Goal: Task Accomplishment & Management: Manage account settings

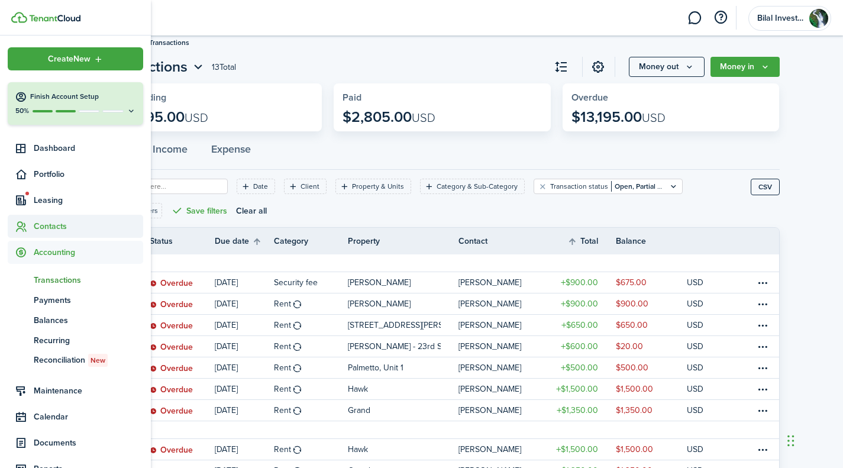
scroll to position [65, 0]
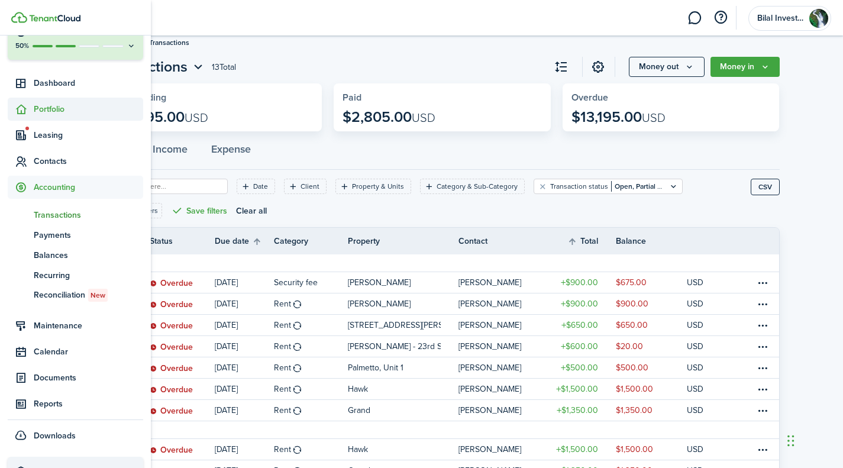
click at [35, 106] on span "Portfolio" at bounding box center [88, 109] width 109 height 12
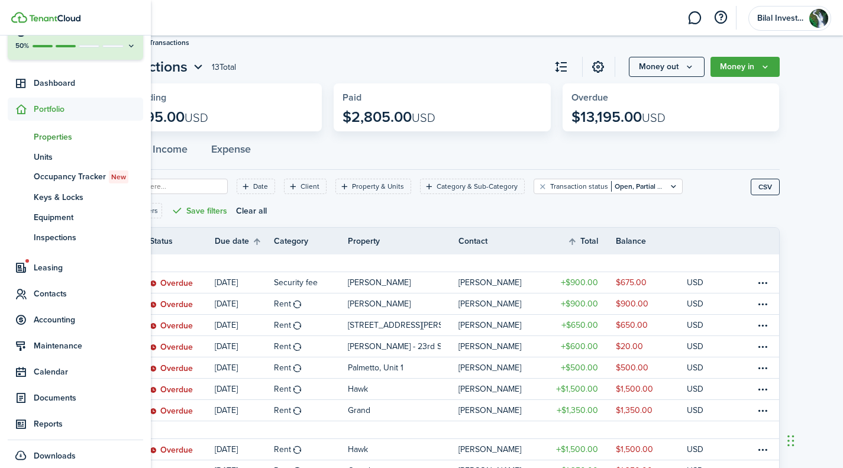
click at [54, 136] on span "Properties" at bounding box center [88, 137] width 109 height 12
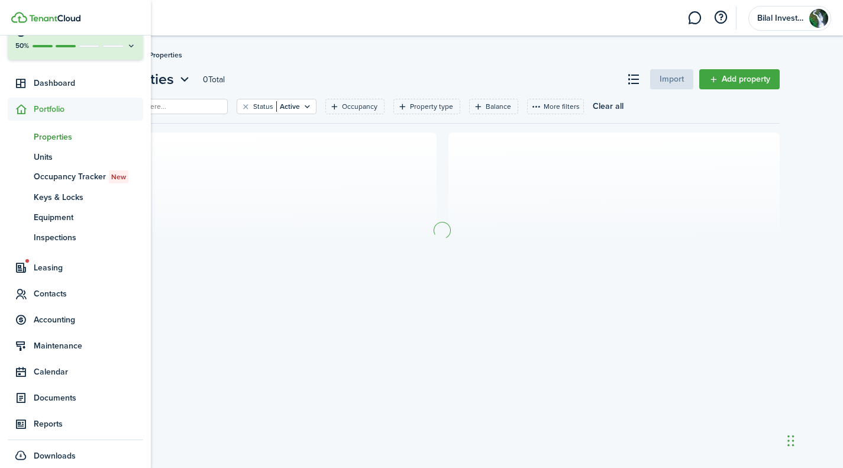
click at [62, 113] on span "Portfolio" at bounding box center [88, 109] width 109 height 12
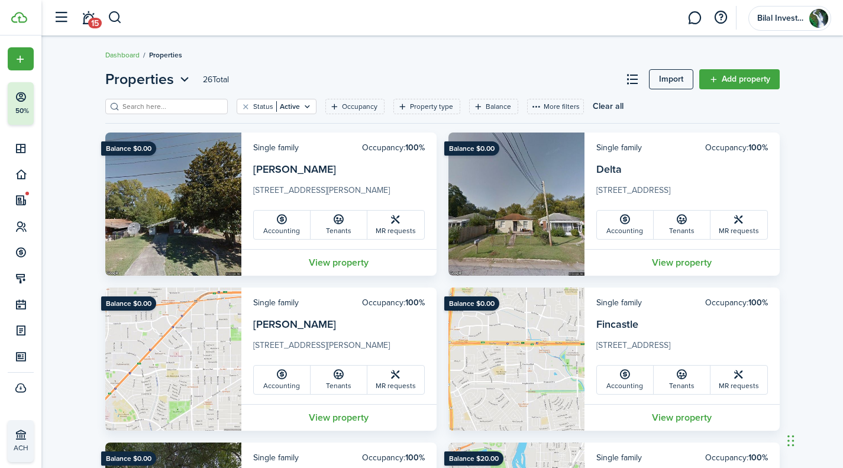
click at [163, 105] on input "search" at bounding box center [172, 106] width 104 height 11
type input "[PERSON_NAME]"
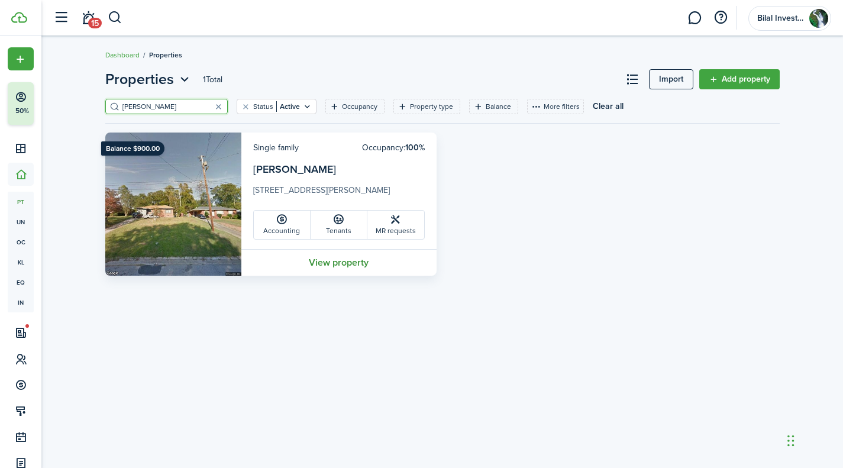
click at [325, 263] on link "View property" at bounding box center [338, 262] width 195 height 27
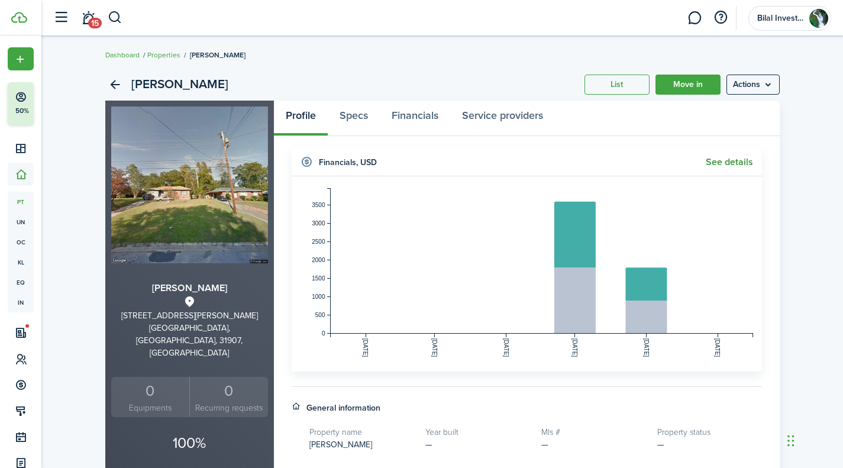
click at [725, 160] on link "See details" at bounding box center [729, 162] width 47 height 11
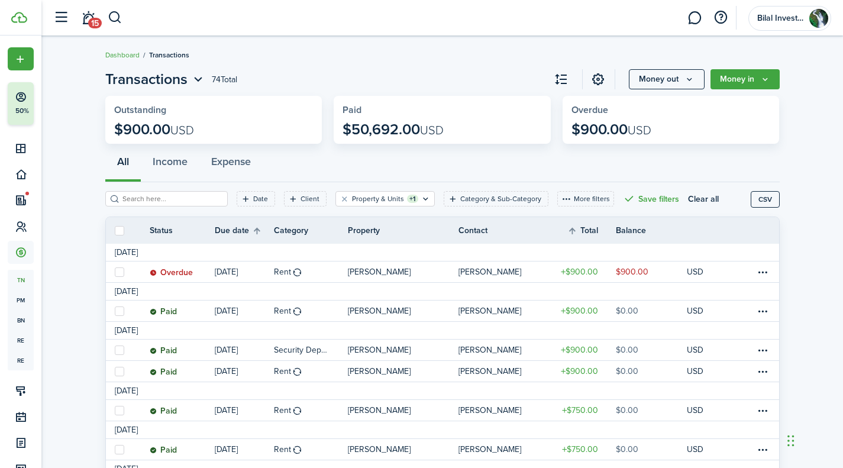
click at [274, 72] on page-view-header "Transactions 74 Total Money out Money in" at bounding box center [442, 79] width 674 height 21
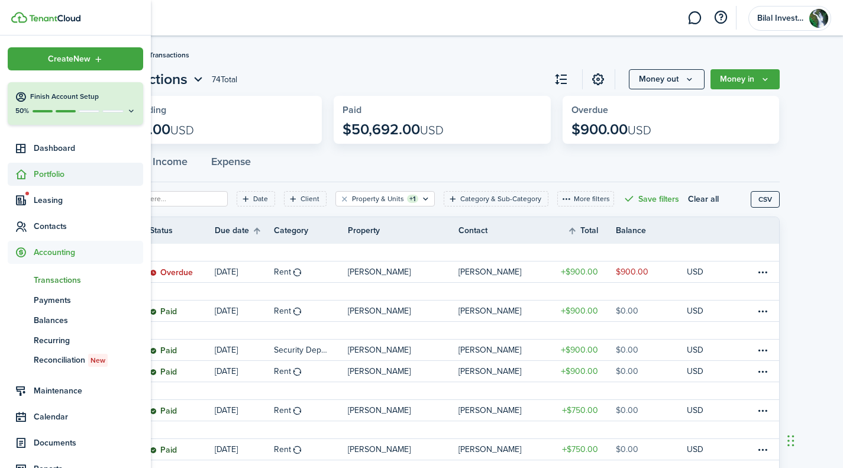
click at [60, 172] on span "Portfolio" at bounding box center [88, 174] width 109 height 12
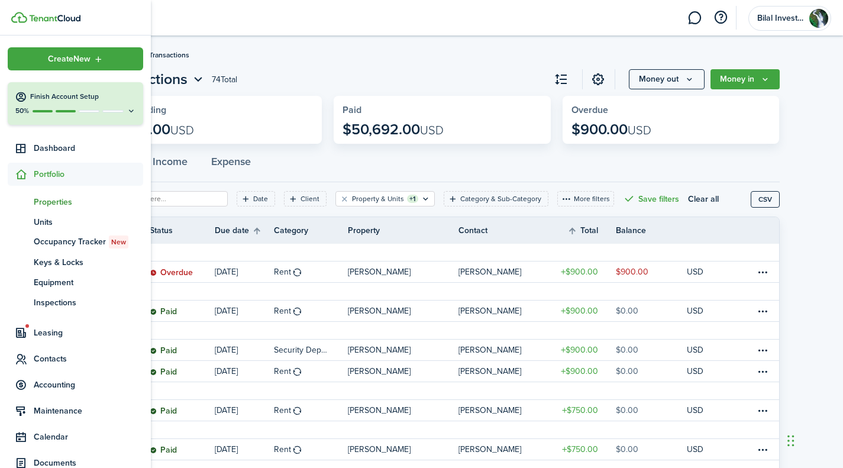
click at [58, 205] on span "Properties" at bounding box center [88, 202] width 109 height 12
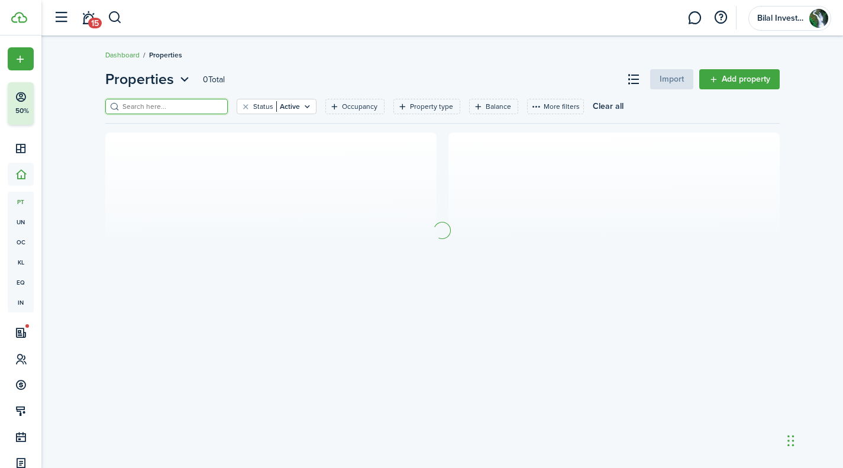
click at [151, 103] on input "search" at bounding box center [172, 106] width 104 height 11
type input "[PERSON_NAME]"
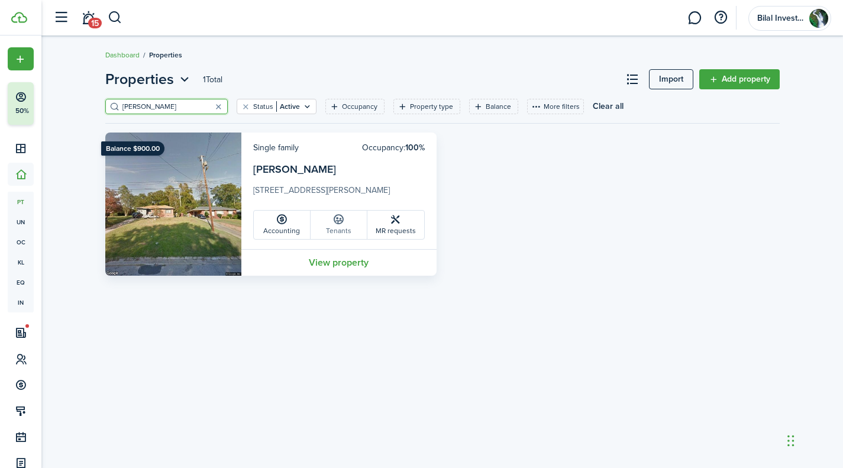
click at [335, 224] on icon at bounding box center [338, 220] width 12 height 12
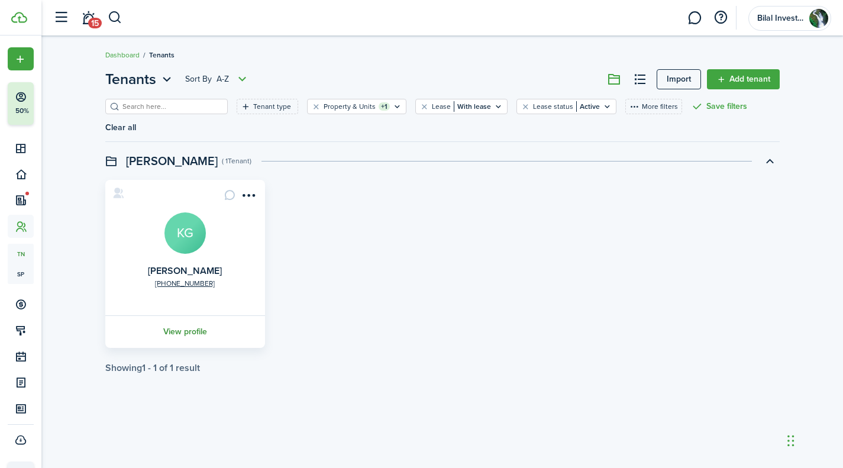
click at [187, 315] on link "View profile" at bounding box center [185, 331] width 163 height 33
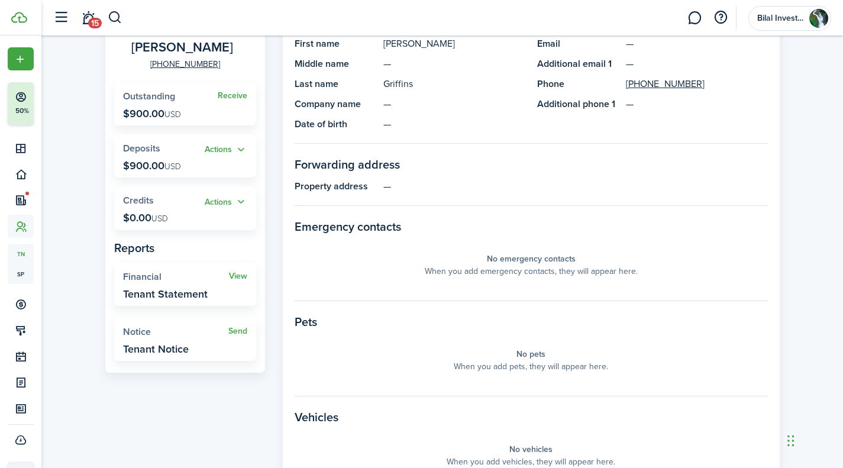
scroll to position [139, 0]
click at [237, 272] on link "View" at bounding box center [238, 275] width 18 height 9
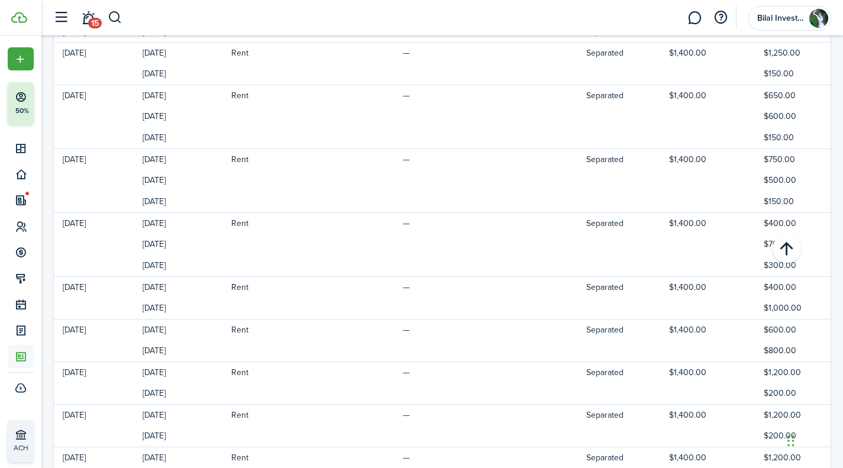
scroll to position [1688, 0]
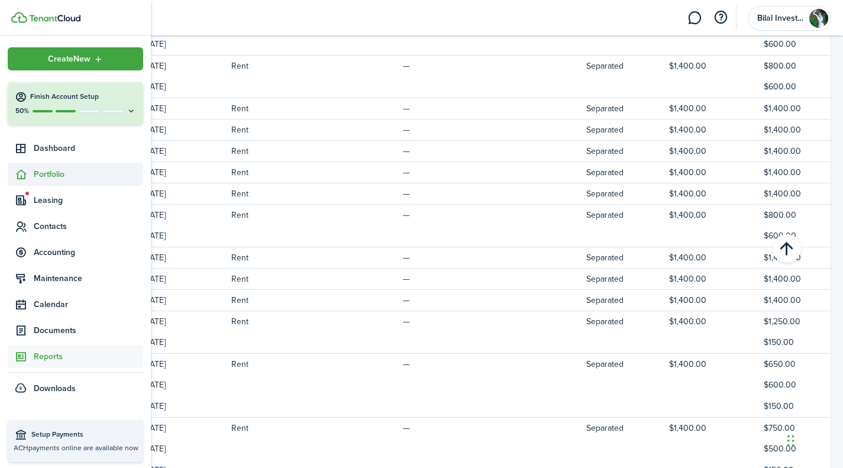
click at [15, 177] on icon at bounding box center [21, 175] width 12 height 12
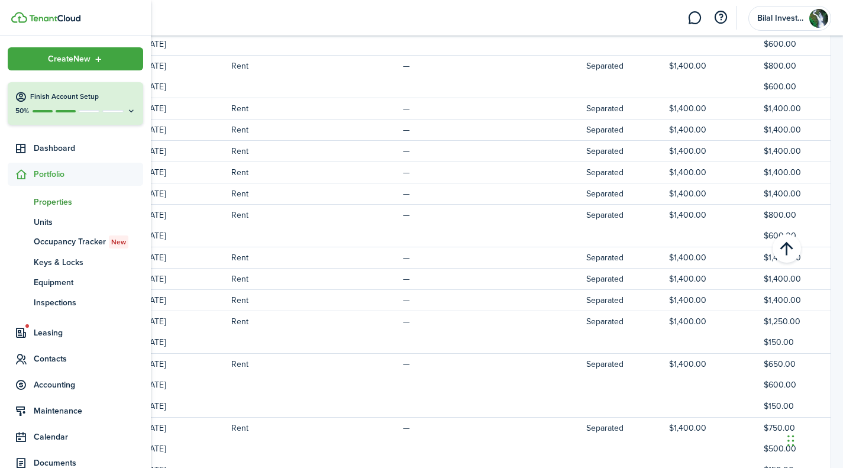
click at [65, 201] on span "Properties" at bounding box center [88, 202] width 109 height 12
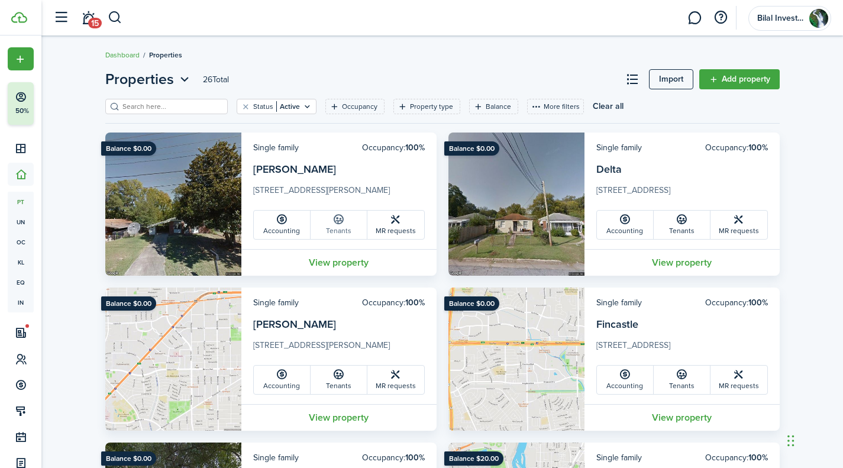
click at [344, 230] on link "Tenants" at bounding box center [339, 225] width 57 height 28
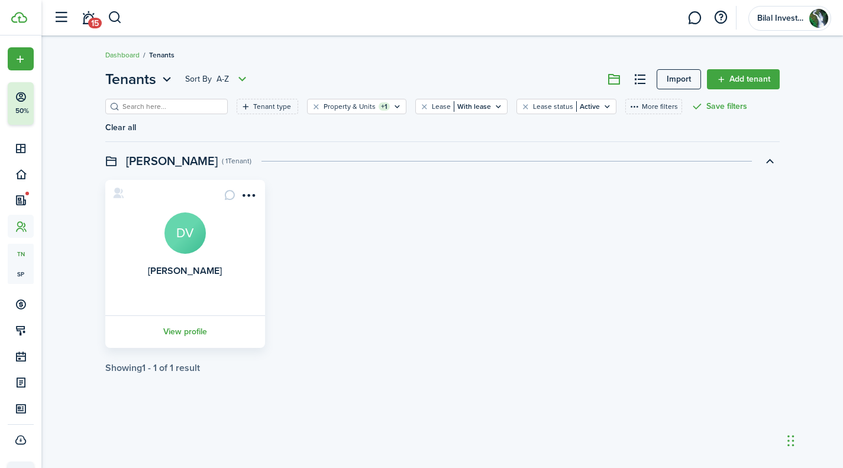
scroll to position [12, 0]
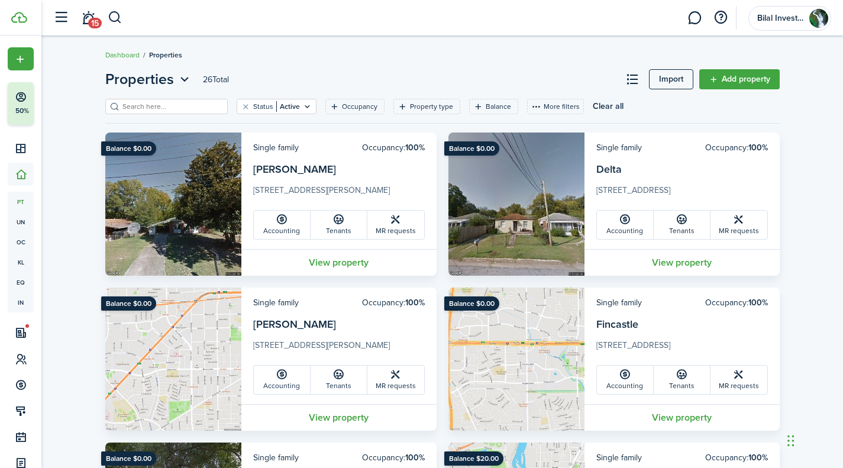
click at [154, 102] on input "search" at bounding box center [172, 106] width 104 height 11
type input "[PERSON_NAME]"
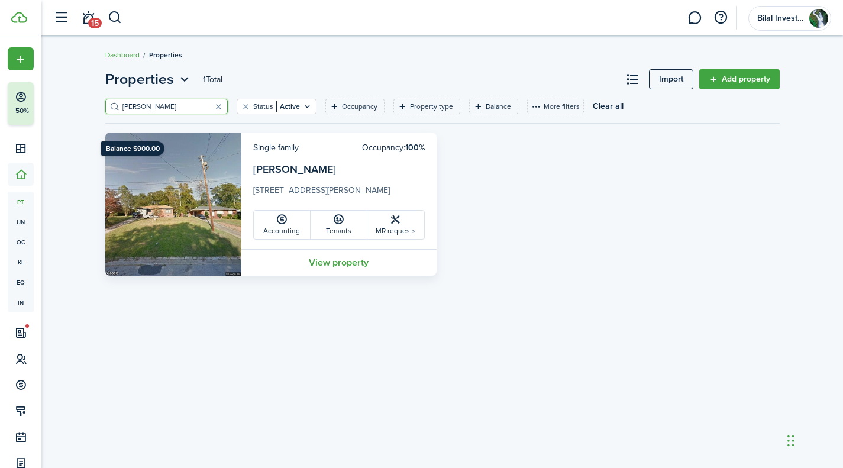
click at [342, 240] on div "Accounting Tenants MR requests" at bounding box center [339, 225] width 172 height 30
click at [342, 228] on link "Tenants" at bounding box center [339, 225] width 57 height 28
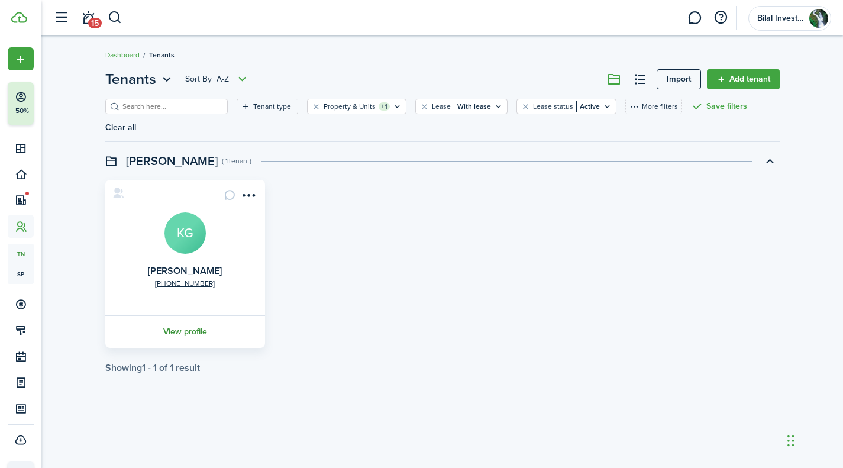
click at [182, 317] on link "View profile" at bounding box center [185, 331] width 163 height 33
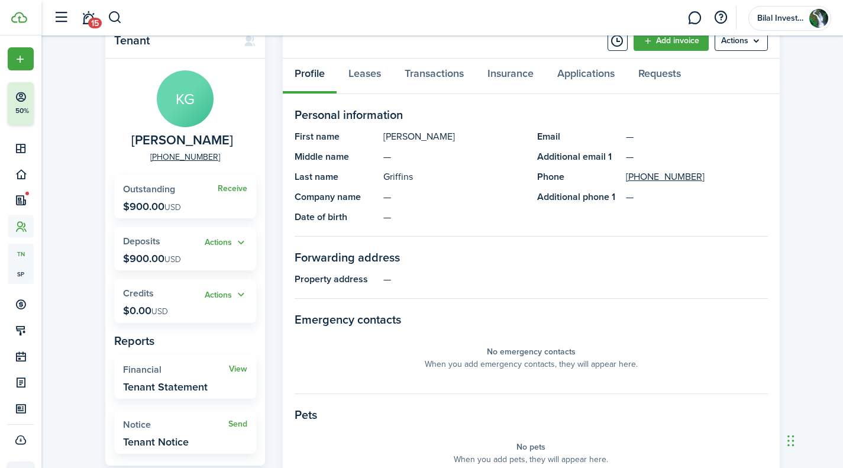
scroll to position [46, 0]
click at [740, 37] on menu-btn "Actions" at bounding box center [741, 40] width 53 height 20
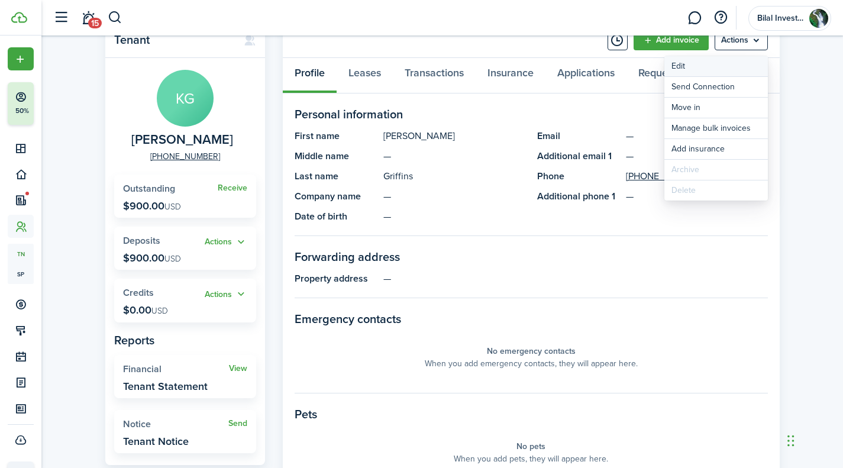
click at [696, 57] on link "Edit" at bounding box center [716, 66] width 104 height 20
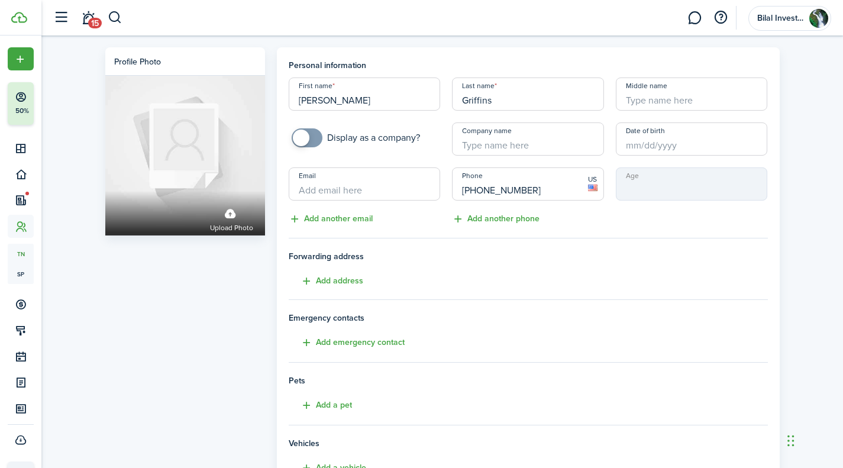
click at [389, 183] on input "Email" at bounding box center [365, 183] width 152 height 33
paste input "[EMAIL_ADDRESS][DOMAIN_NAME]"
type input "[EMAIL_ADDRESS][DOMAIN_NAME]"
click at [780, 259] on div "Personal information First name [PERSON_NAME] Last name [PERSON_NAME] Middle na…" at bounding box center [528, 331] width 515 height 568
click at [495, 96] on input "Griffins" at bounding box center [528, 94] width 152 height 33
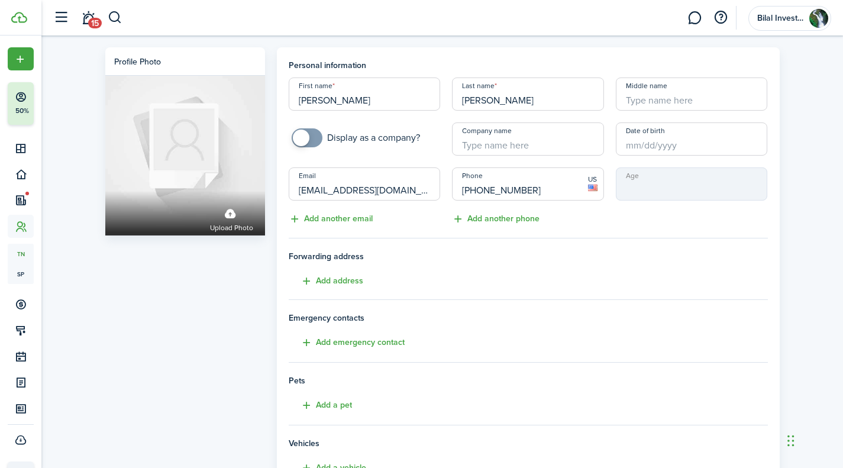
type input "[PERSON_NAME]"
click at [833, 195] on div "Profile photo Upload photo Personal information First name [PERSON_NAME] Last n…" at bounding box center [442, 328] width 802 height 586
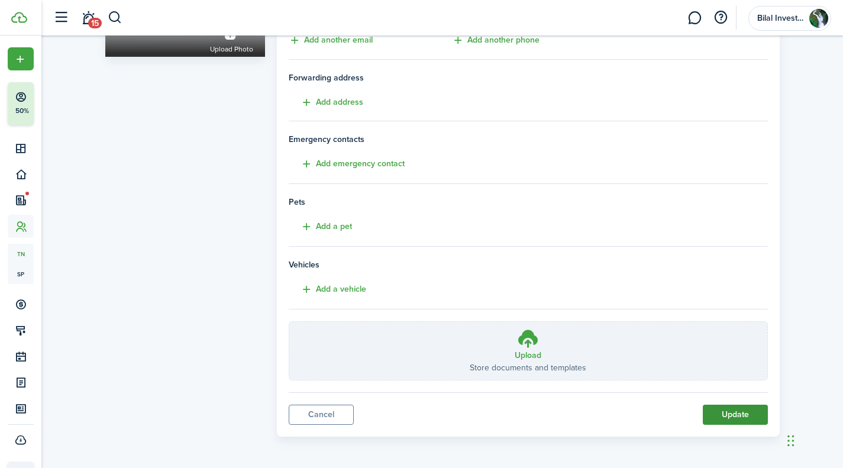
click at [728, 418] on button "Update" at bounding box center [735, 415] width 65 height 20
